Goal: Information Seeking & Learning: Understand process/instructions

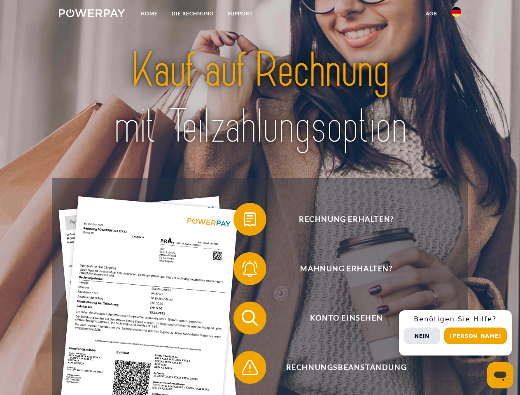
click at [92, 14] on img at bounding box center [92, 13] width 66 height 8
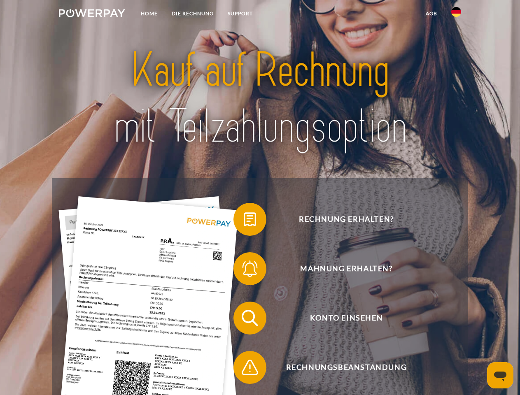
click at [456, 14] on img at bounding box center [456, 12] width 10 height 10
click at [431, 14] on link "agb" at bounding box center [431, 13] width 26 height 15
click at [244, 221] on span at bounding box center [237, 219] width 41 height 41
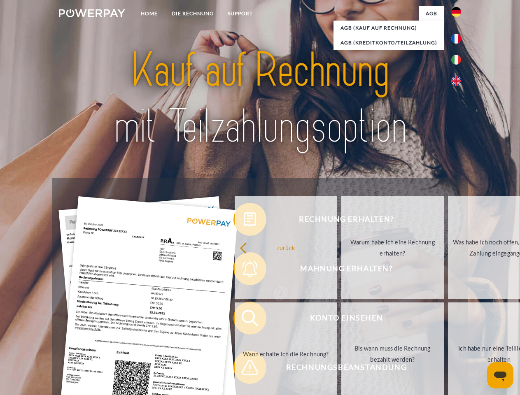
click at [341, 270] on link "Warum habe ich eine Rechnung erhalten?" at bounding box center [392, 247] width 102 height 103
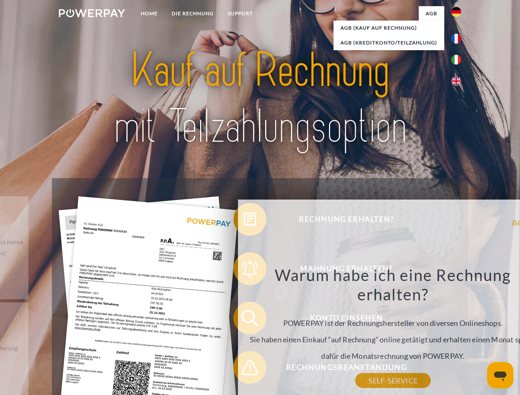
click at [244, 320] on div "Warum habe ich eine Rechnung erhalten? POWERPAY ist der Rechnungshersteller von…" at bounding box center [393, 323] width 300 height 116
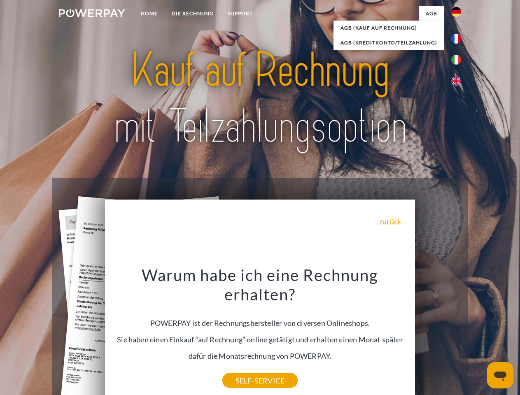
click at [244, 369] on div "Warum habe ich eine Rechnung erhalten? POWERPAY ist der Rechnungshersteller von…" at bounding box center [260, 323] width 300 height 116
click at [458, 333] on div "Rechnung erhalten? Mahnung erhalten? Konto einsehen" at bounding box center [260, 342] width 416 height 329
click at [438, 334] on span "Konto einsehen" at bounding box center [346, 318] width 202 height 33
click at [478, 336] on header "Home DIE RECHNUNG SUPPORT" at bounding box center [260, 284] width 520 height 568
